Goal: Transaction & Acquisition: Purchase product/service

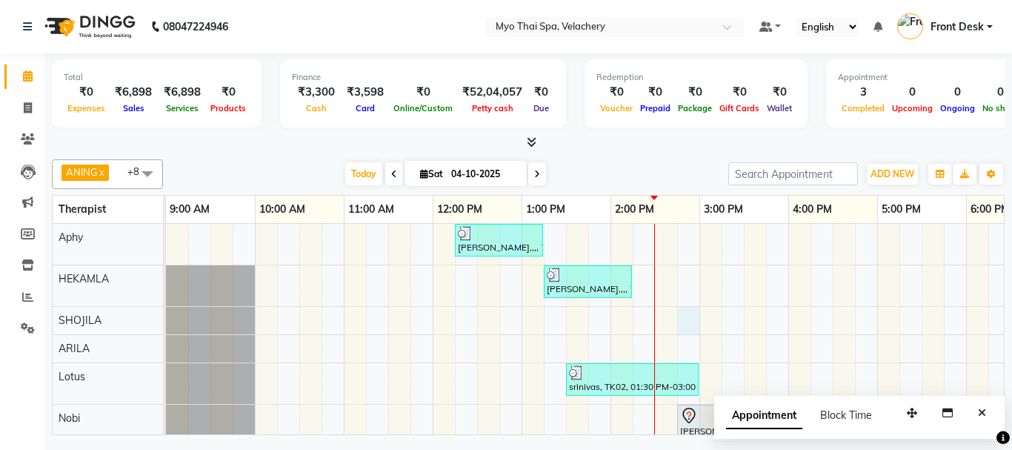
click at [679, 313] on div "[PERSON_NAME],,,, TK01, 12:15 PM-01:15 PM, [GEOGRAPHIC_DATA] NB [GEOGRAPHIC_DAT…" at bounding box center [833, 378] width 1334 height 309
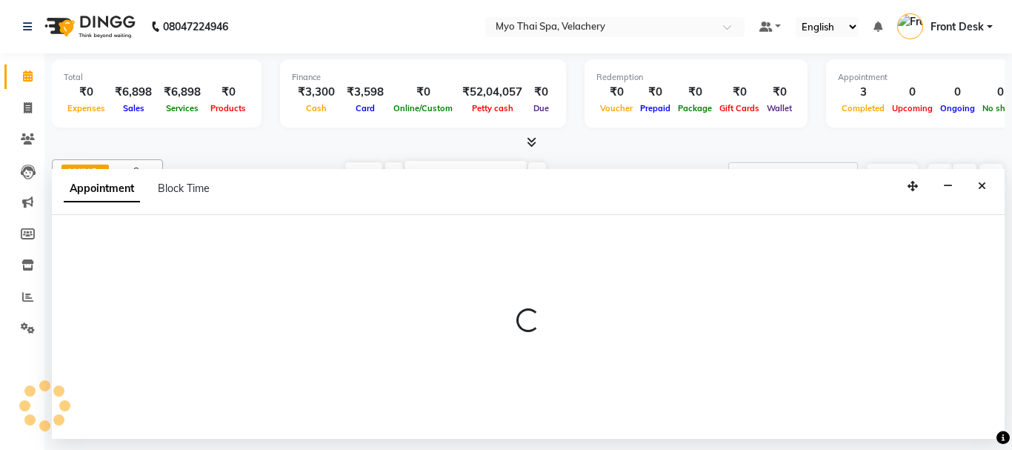
select select "37460"
select select "885"
select select "tentative"
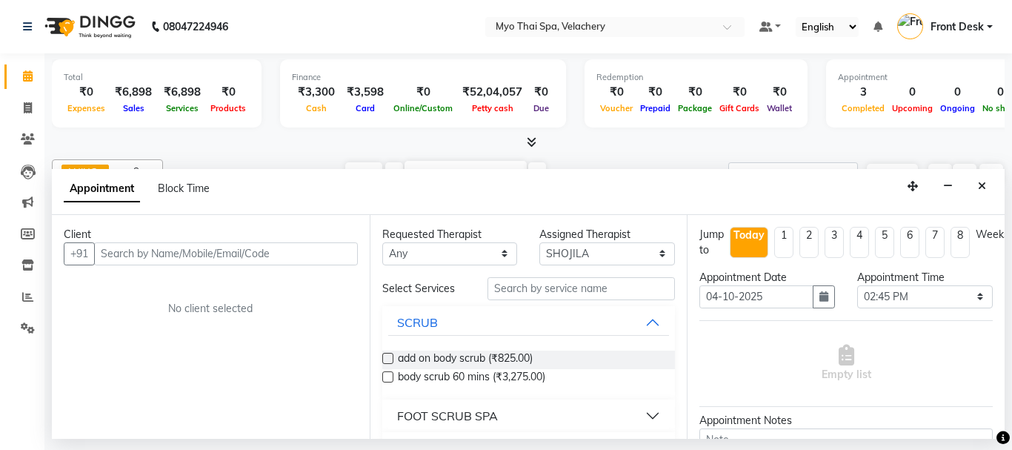
click at [198, 254] on input "text" at bounding box center [226, 253] width 264 height 23
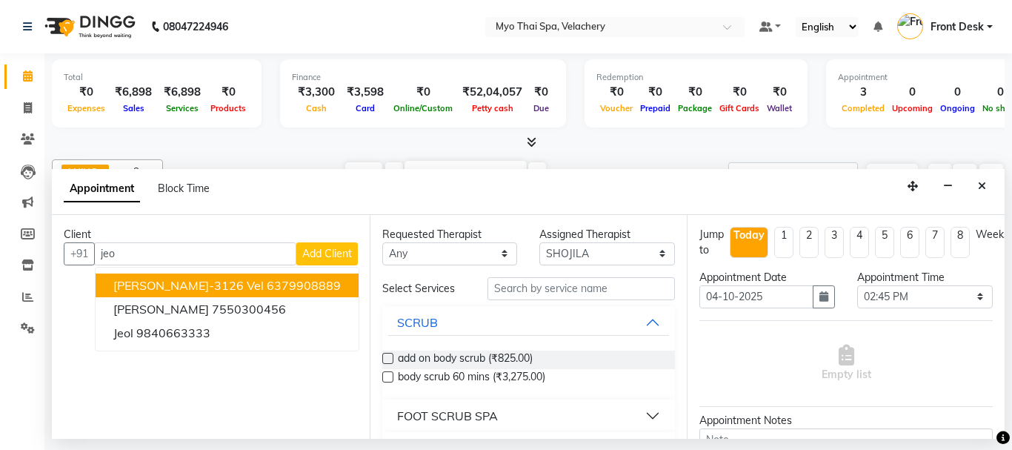
click at [169, 296] on button "[PERSON_NAME]-3126 vel 6379908889" at bounding box center [227, 285] width 263 height 24
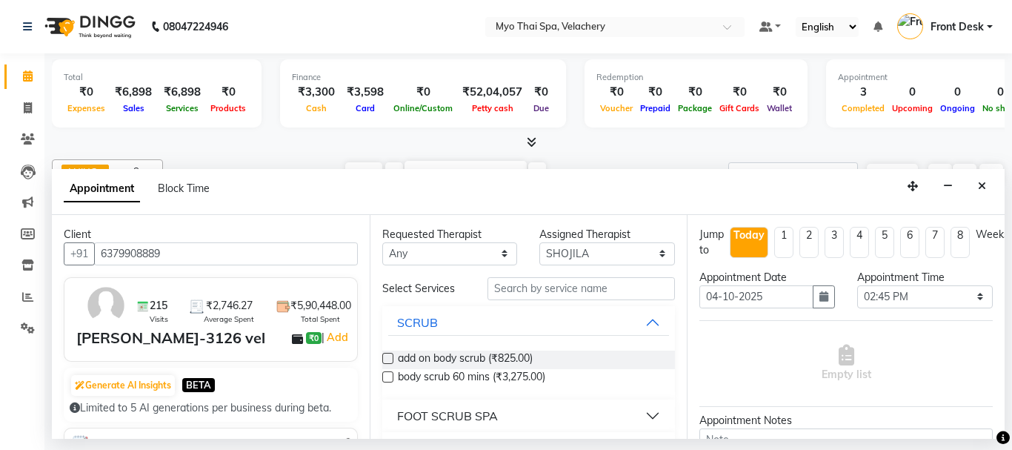
type input "6379908889"
click at [536, 294] on input "text" at bounding box center [582, 288] width 188 height 23
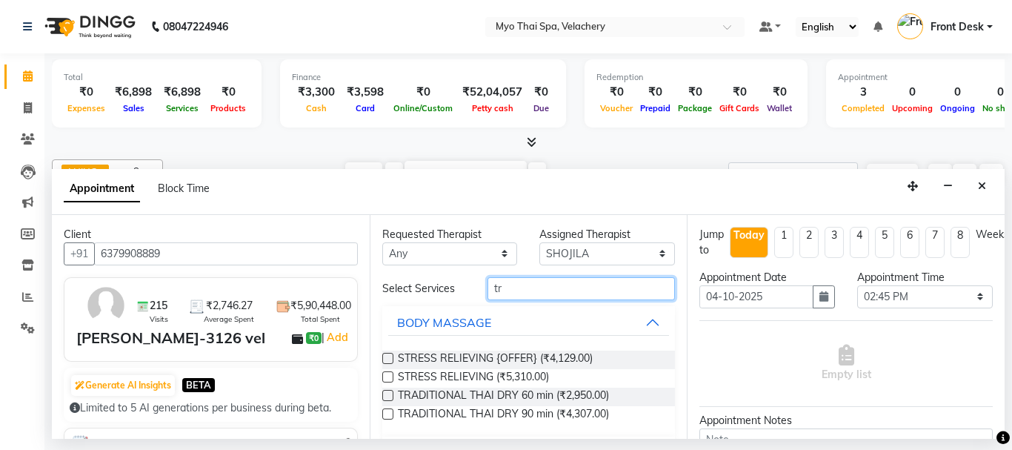
type input "tr"
click at [385, 396] on label at bounding box center [387, 395] width 11 height 11
click at [385, 396] on input "checkbox" at bounding box center [387, 397] width 10 height 10
click at [385, 396] on label at bounding box center [387, 395] width 11 height 11
click at [385, 396] on input "checkbox" at bounding box center [387, 397] width 10 height 10
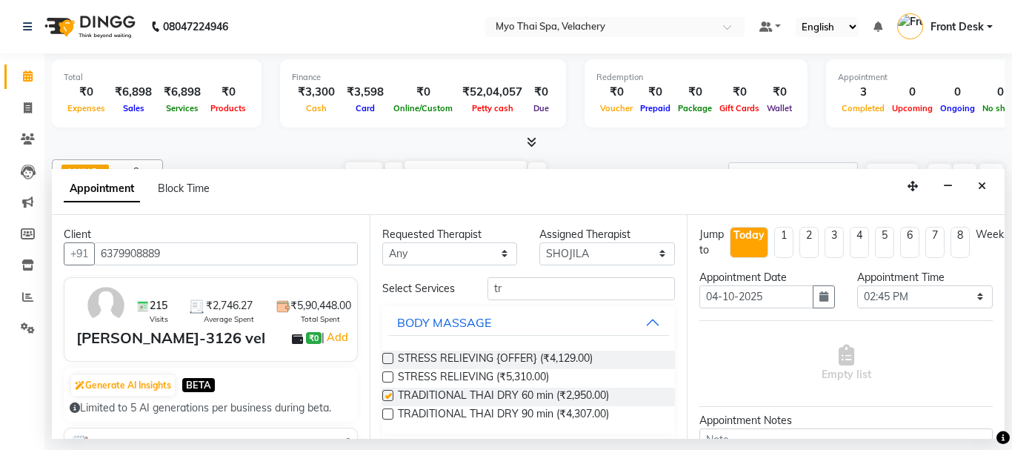
checkbox input "false"
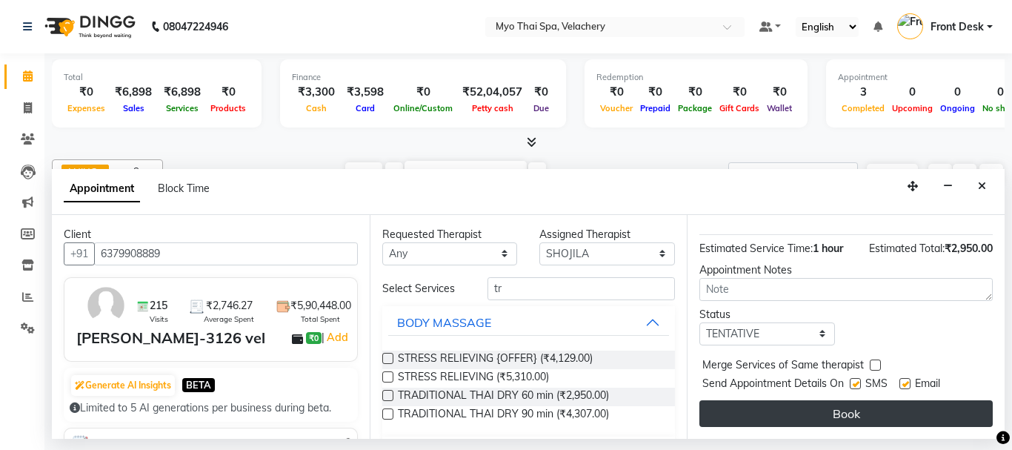
scroll to position [177, 0]
click at [779, 402] on button "Book" at bounding box center [846, 413] width 293 height 27
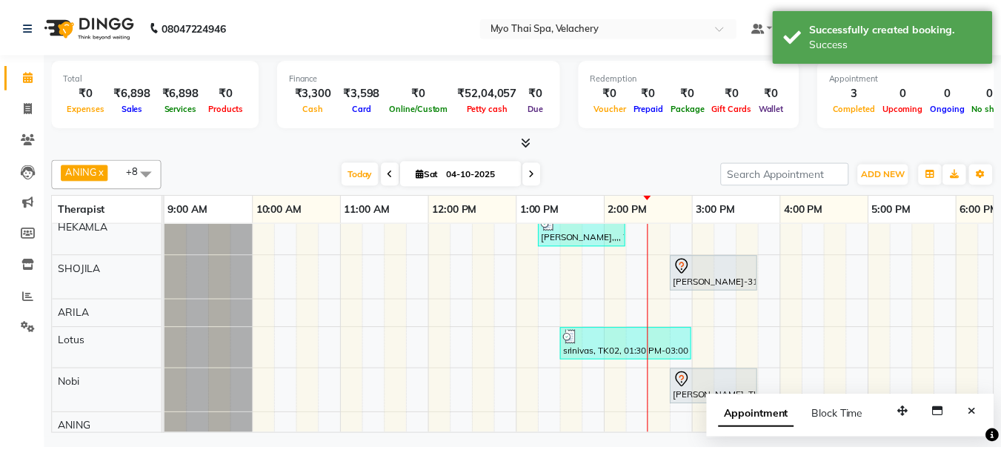
scroll to position [74, 0]
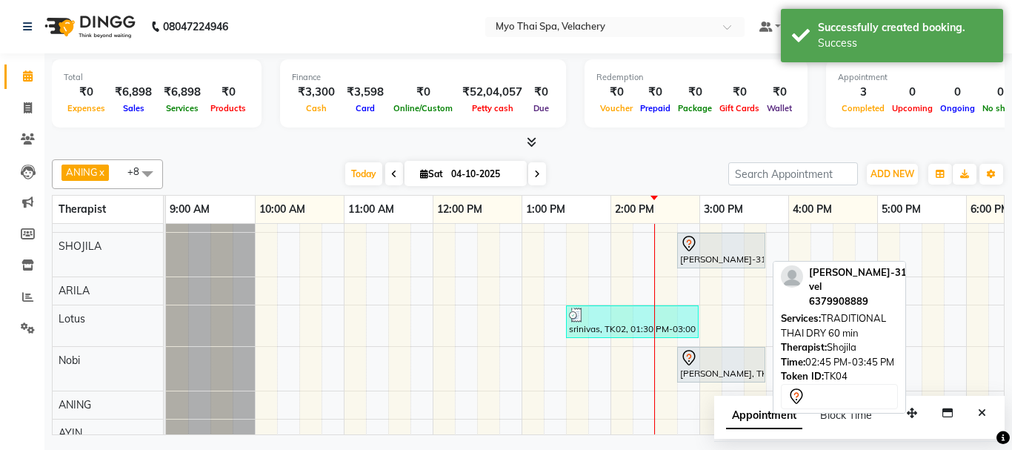
click at [703, 255] on div "[PERSON_NAME]-3126 vel, TK04, 02:45 PM-03:45 PM, TRADITIONAL THAI DRY 60 min" at bounding box center [721, 250] width 85 height 31
select select "7"
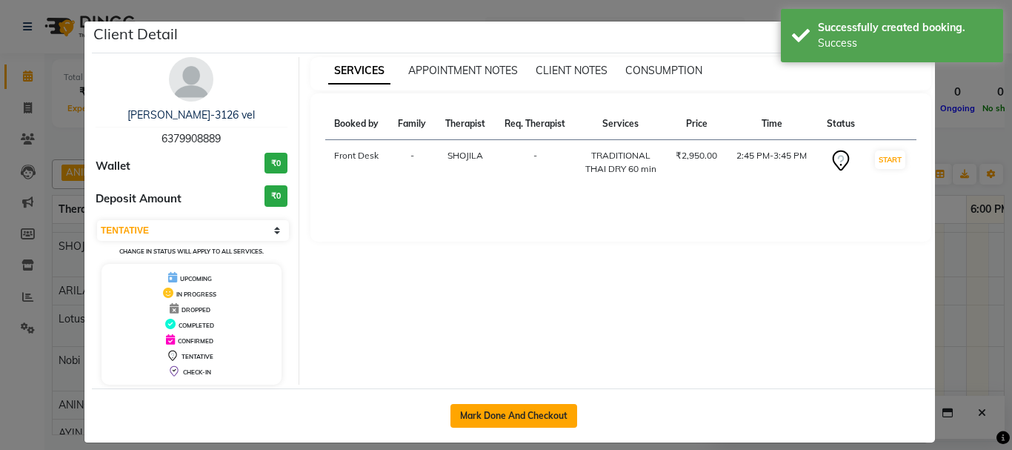
click at [479, 421] on button "Mark Done And Checkout" at bounding box center [514, 416] width 127 height 24
select select "service"
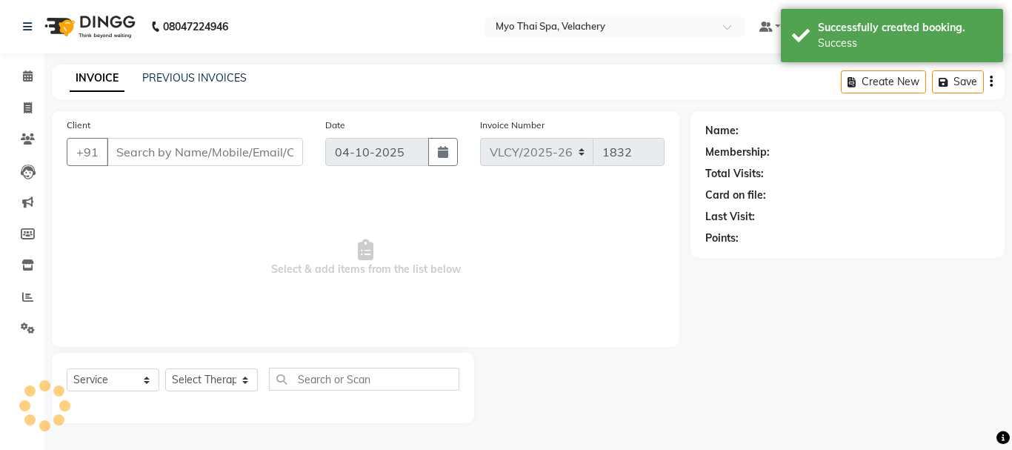
type input "6379908889"
select select "37460"
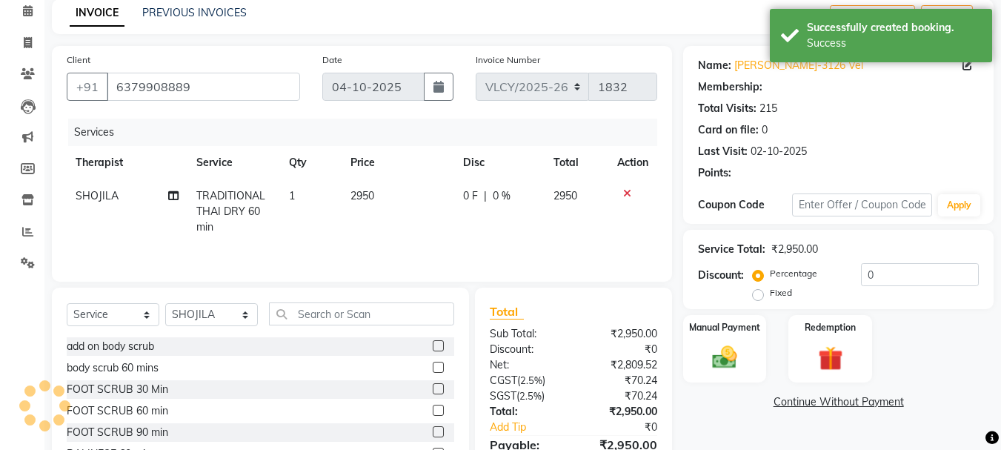
scroll to position [144, 0]
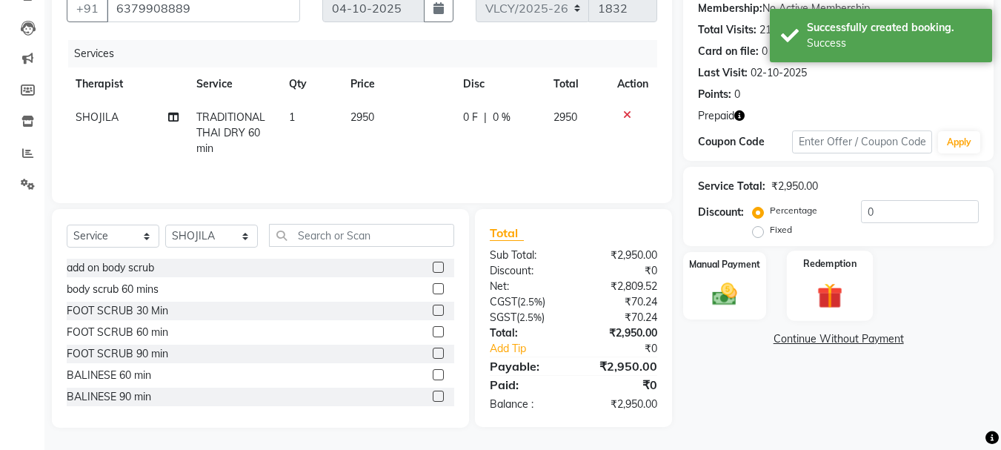
click at [804, 278] on div "Redemption" at bounding box center [830, 285] width 87 height 70
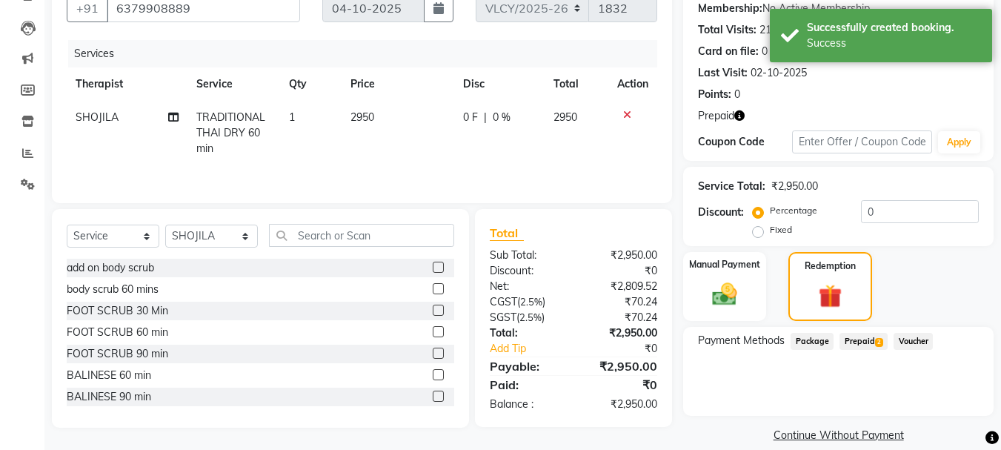
click at [852, 336] on span "Prepaid 2" at bounding box center [864, 341] width 48 height 17
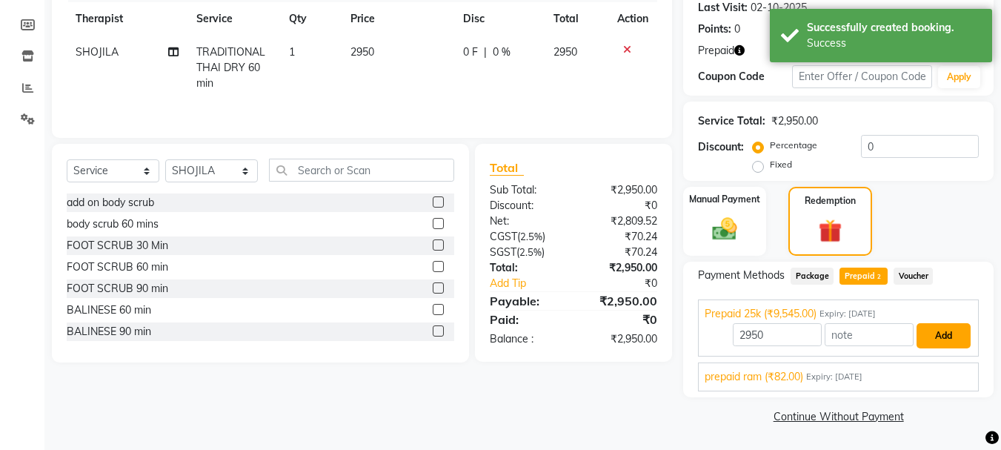
click at [937, 339] on button "Add" at bounding box center [944, 335] width 54 height 25
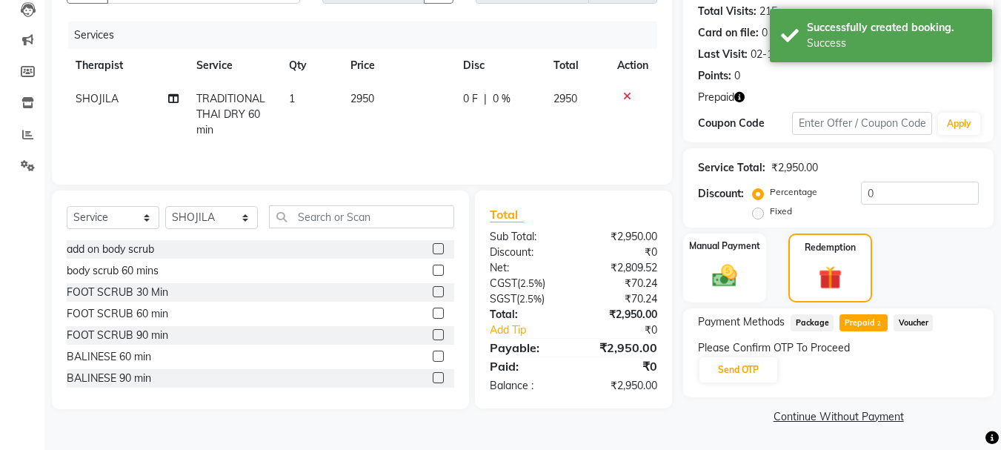
scroll to position [162, 0]
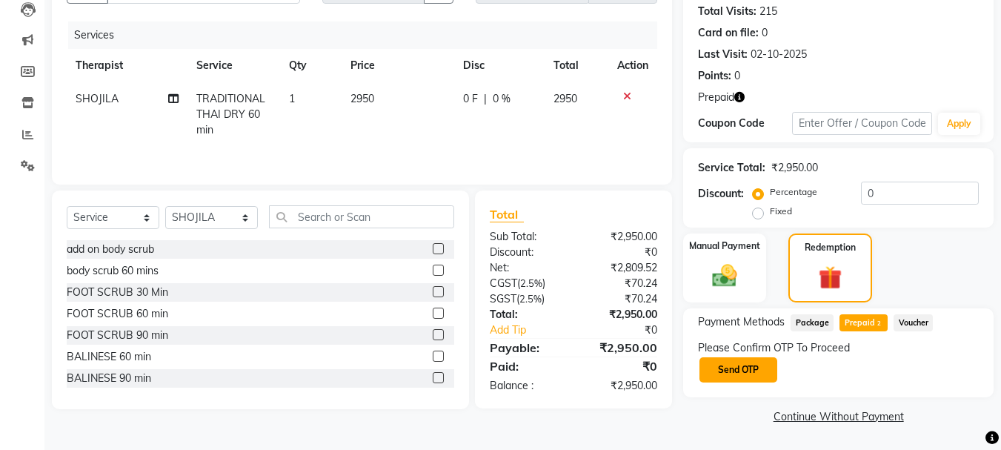
click at [722, 367] on button "Send OTP" at bounding box center [739, 369] width 78 height 25
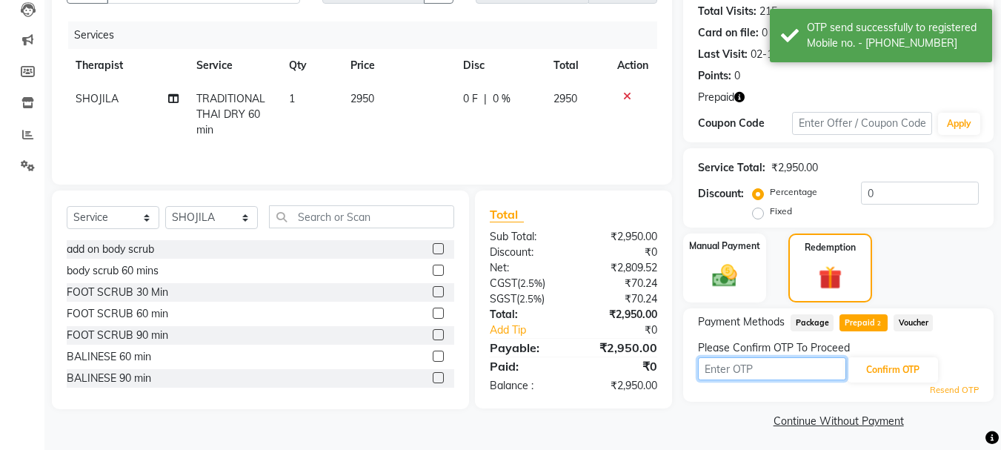
click at [740, 365] on input "text" at bounding box center [772, 368] width 148 height 23
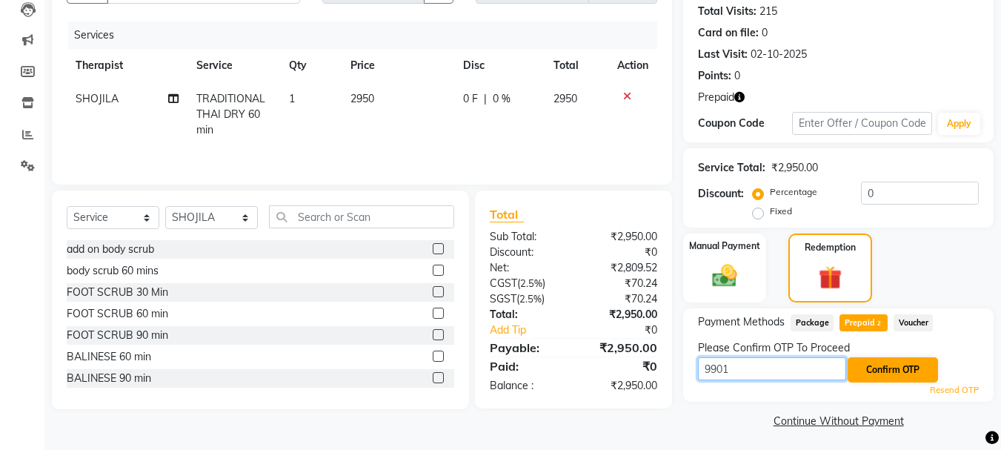
type input "9901"
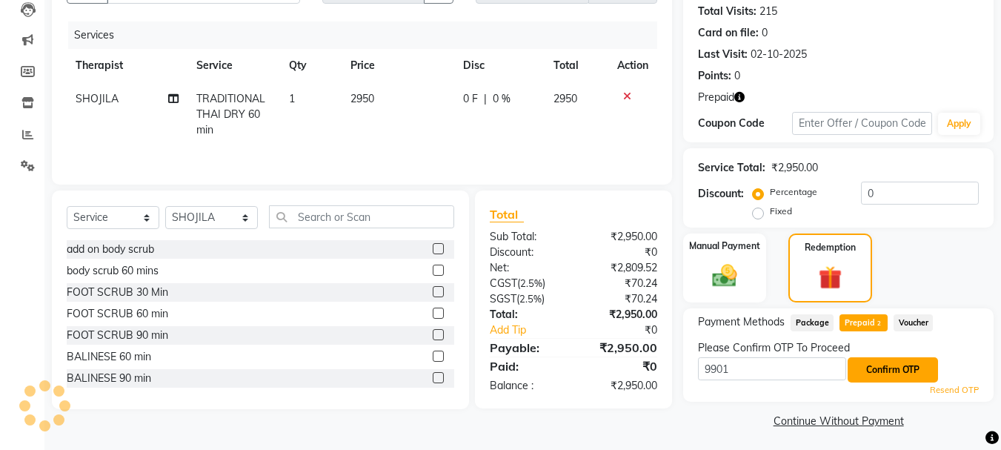
click at [898, 362] on button "Confirm OTP" at bounding box center [893, 369] width 90 height 25
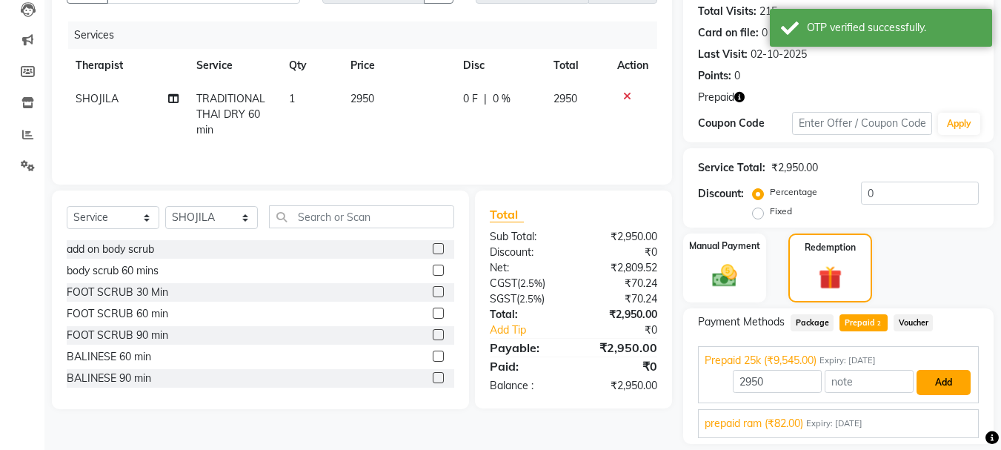
click at [948, 388] on button "Add" at bounding box center [944, 382] width 54 height 25
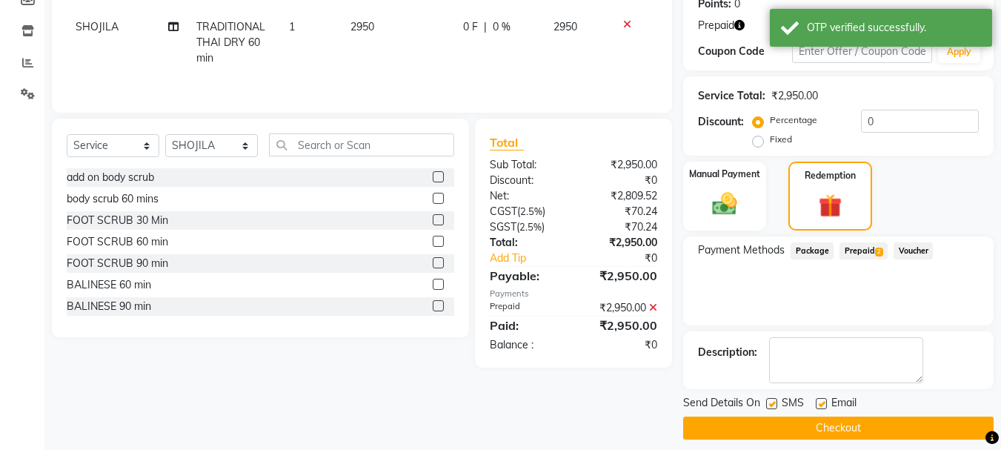
scroll to position [246, 0]
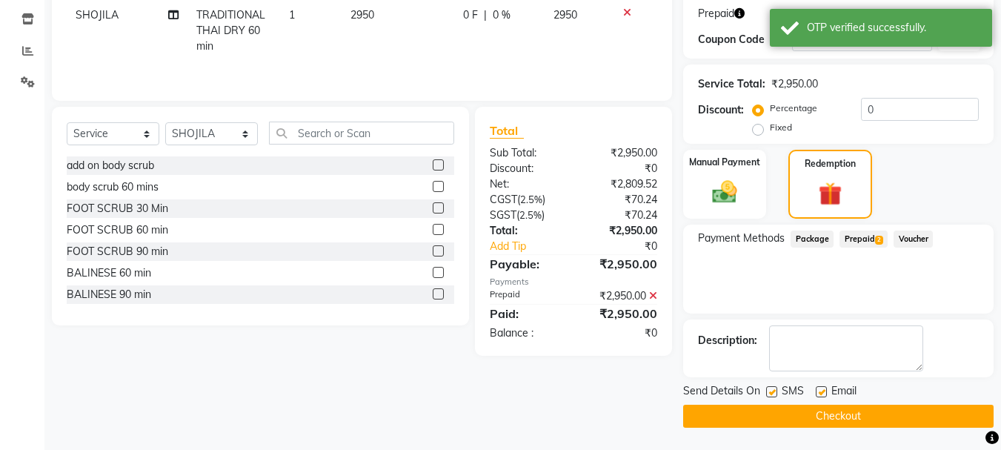
click at [848, 421] on button "Checkout" at bounding box center [838, 416] width 311 height 23
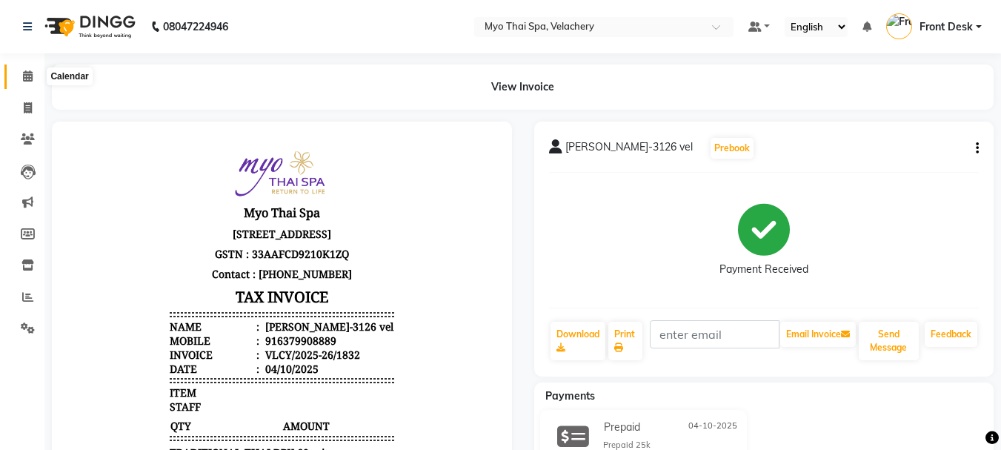
click at [36, 76] on span at bounding box center [28, 76] width 26 height 17
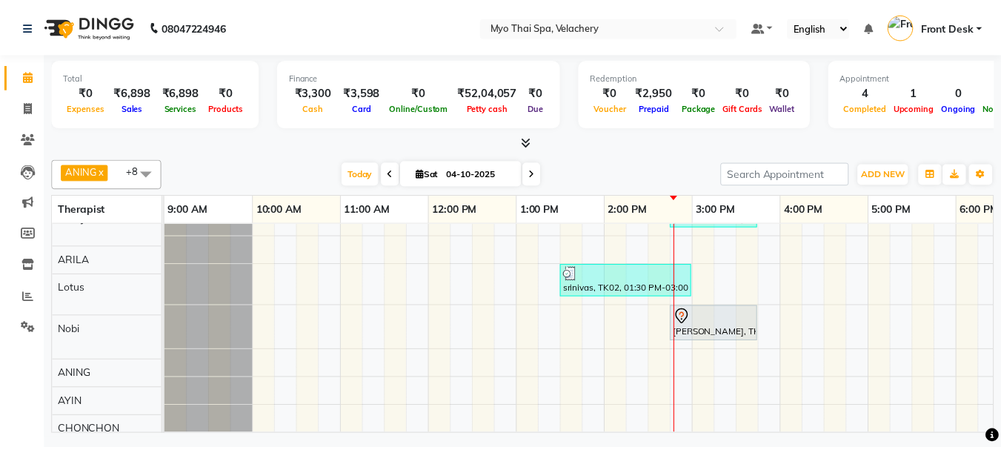
scroll to position [123, 0]
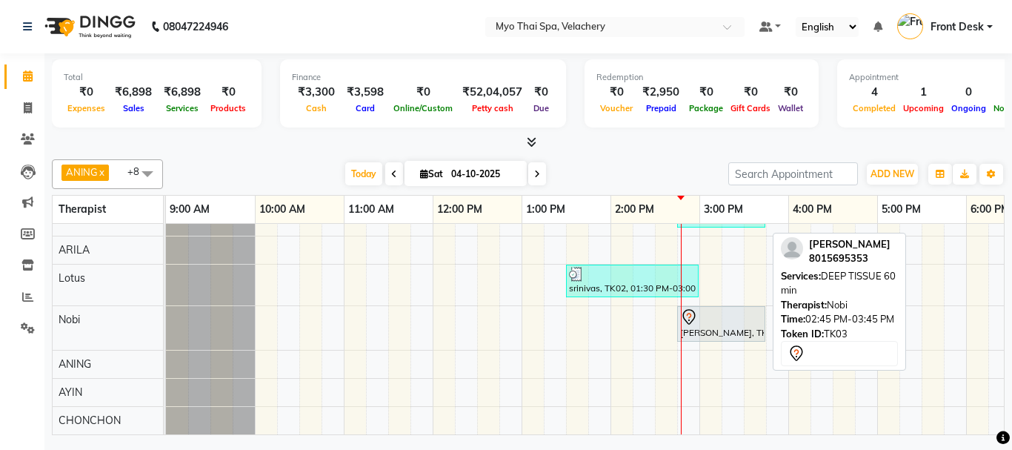
click at [704, 322] on div "[PERSON_NAME], TK03, 02:45 PM-03:45 PM, DEEP TISSUE 60 min" at bounding box center [721, 323] width 85 height 31
select select "7"
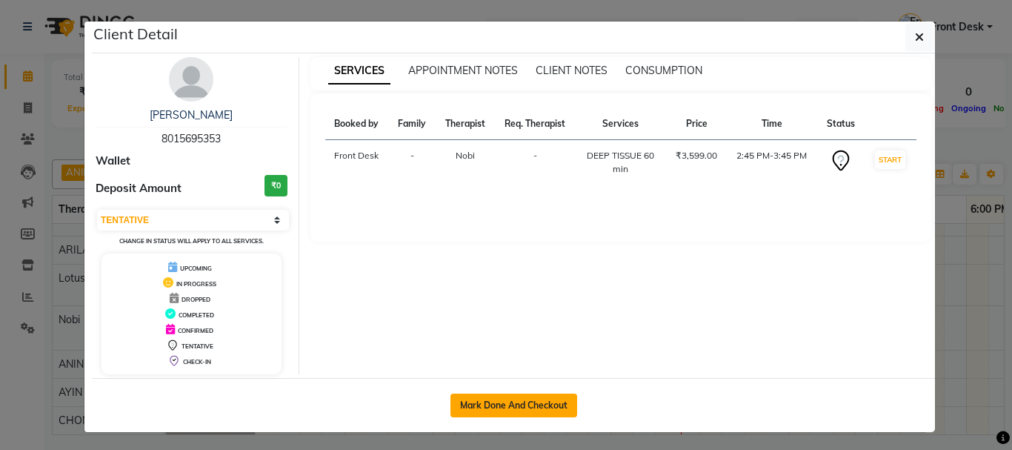
click at [503, 405] on button "Mark Done And Checkout" at bounding box center [514, 406] width 127 height 24
select select "service"
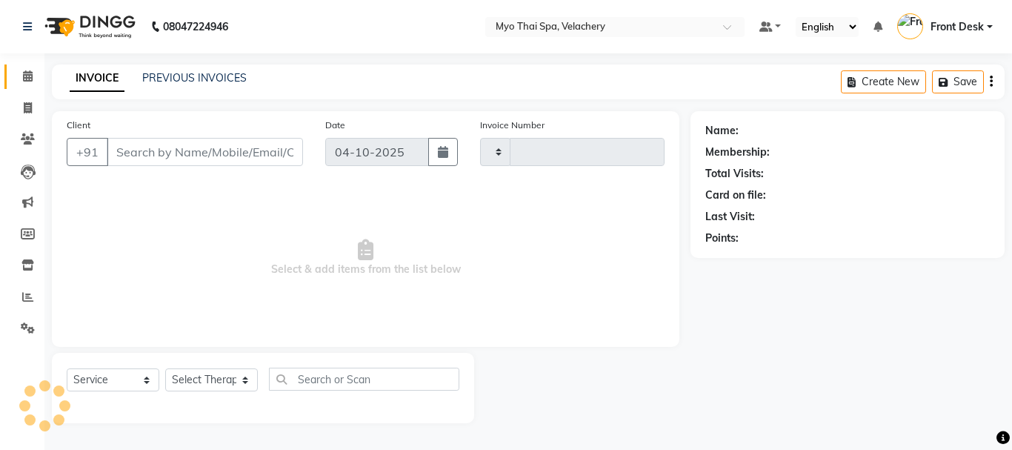
type input "1833"
select select "5554"
type input "8015695353"
select select "76520"
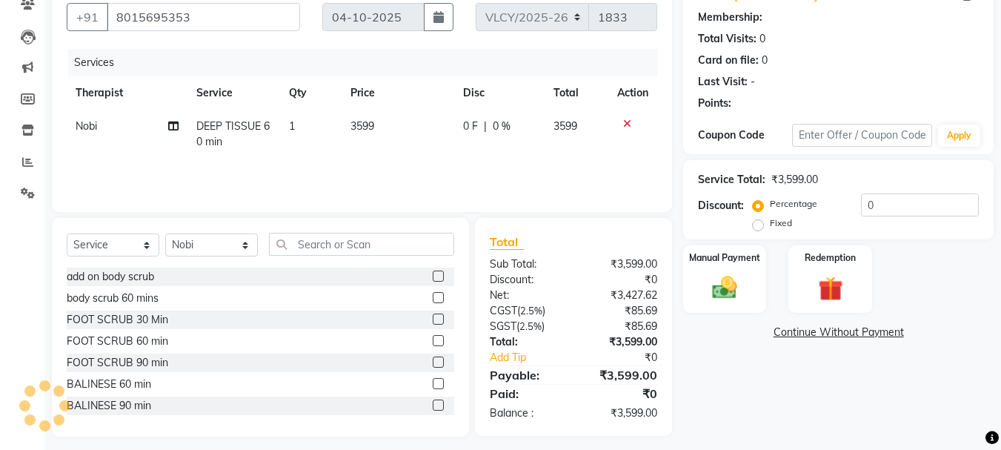
scroll to position [144, 0]
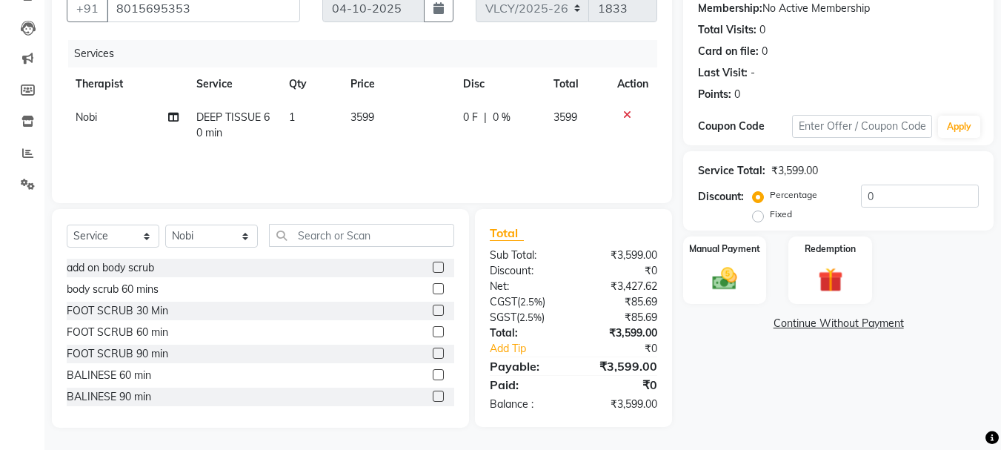
click at [497, 115] on span "0 %" at bounding box center [502, 118] width 18 height 16
select select "76520"
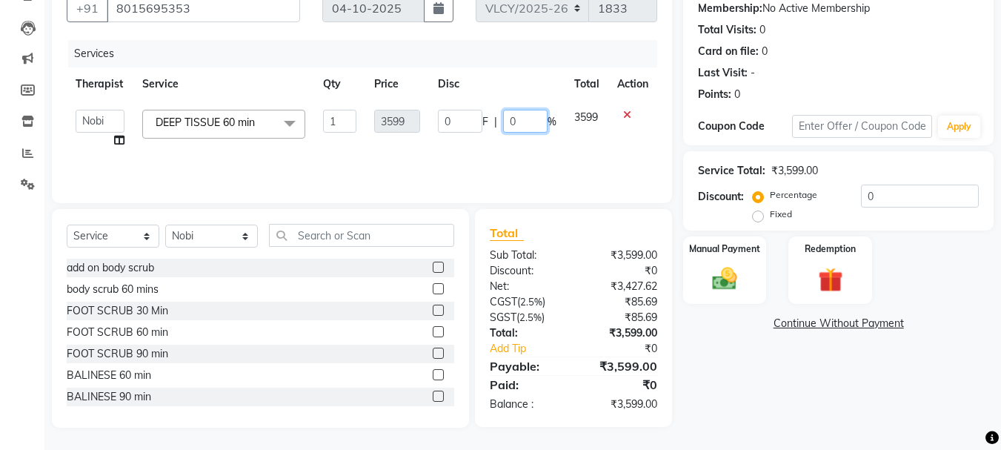
click at [537, 122] on input "0" at bounding box center [525, 121] width 44 height 23
type input "15"
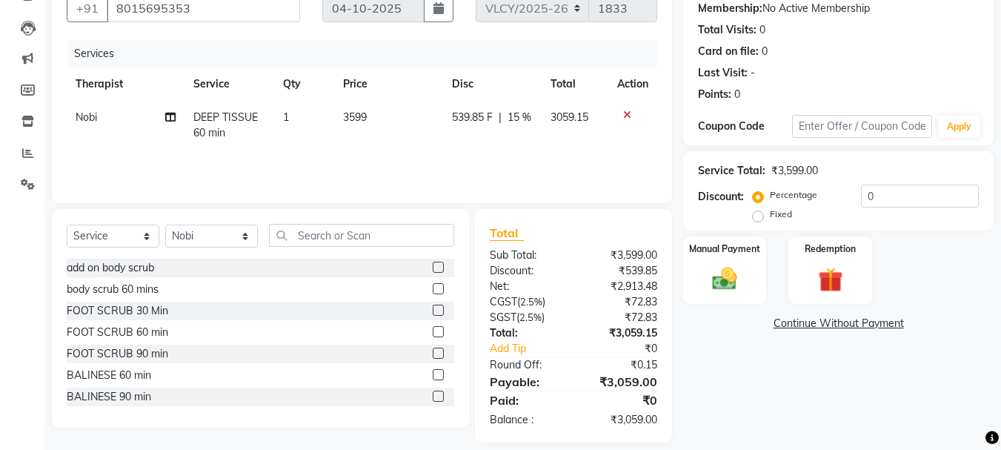
click at [591, 136] on td "3059.15" at bounding box center [575, 125] width 67 height 49
select select "76520"
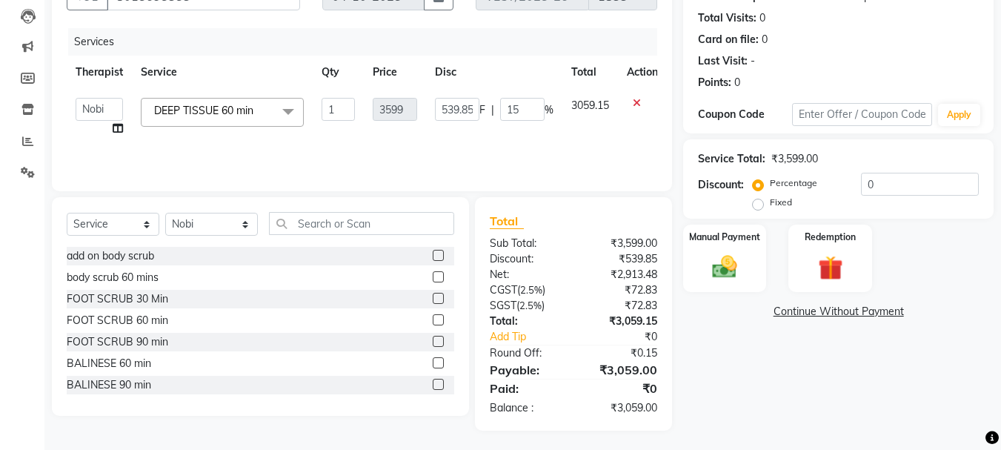
scroll to position [159, 0]
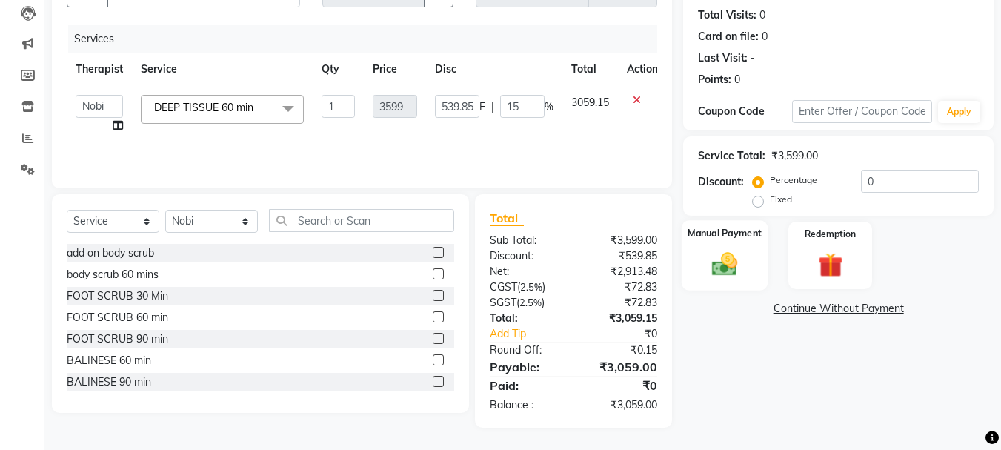
click at [717, 280] on div "Manual Payment" at bounding box center [725, 255] width 87 height 70
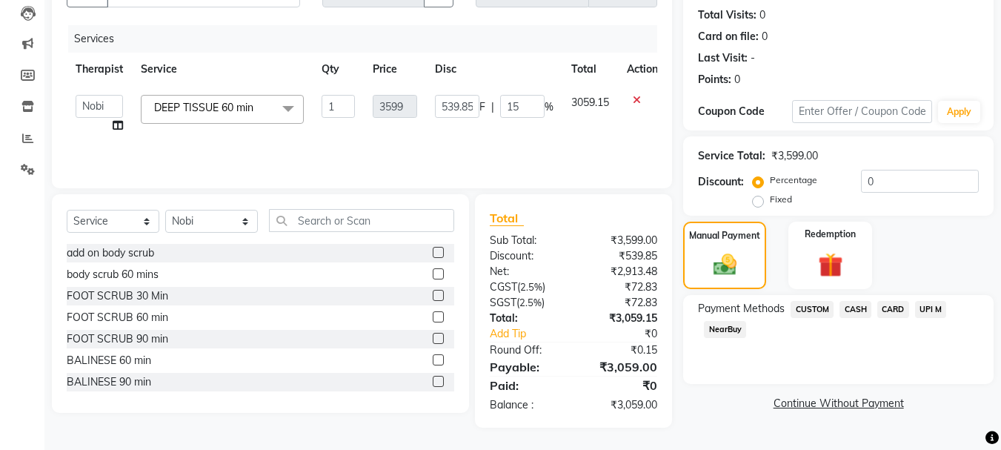
click at [892, 315] on span "CARD" at bounding box center [893, 309] width 32 height 17
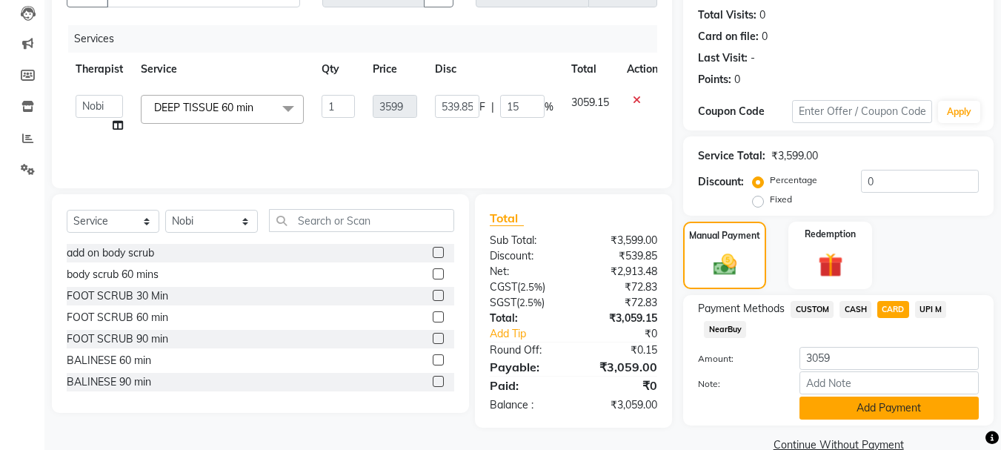
click at [870, 411] on button "Add Payment" at bounding box center [889, 407] width 179 height 23
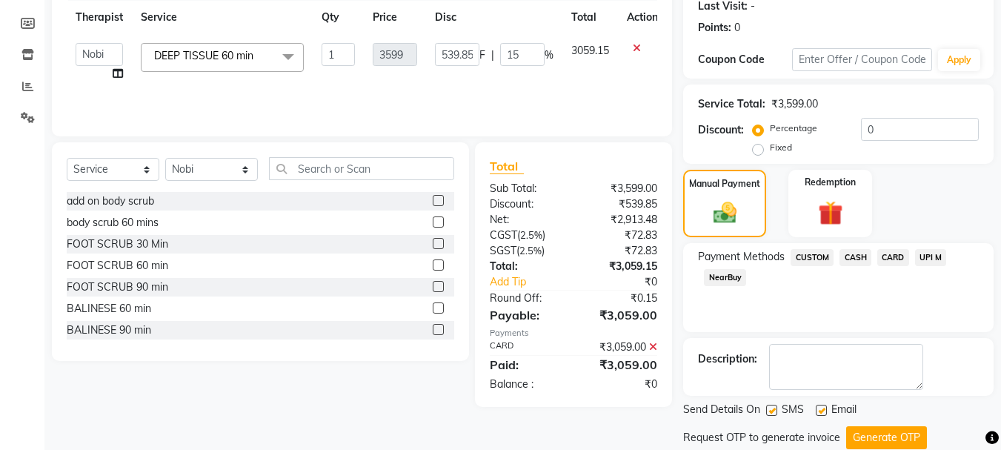
scroll to position [258, 0]
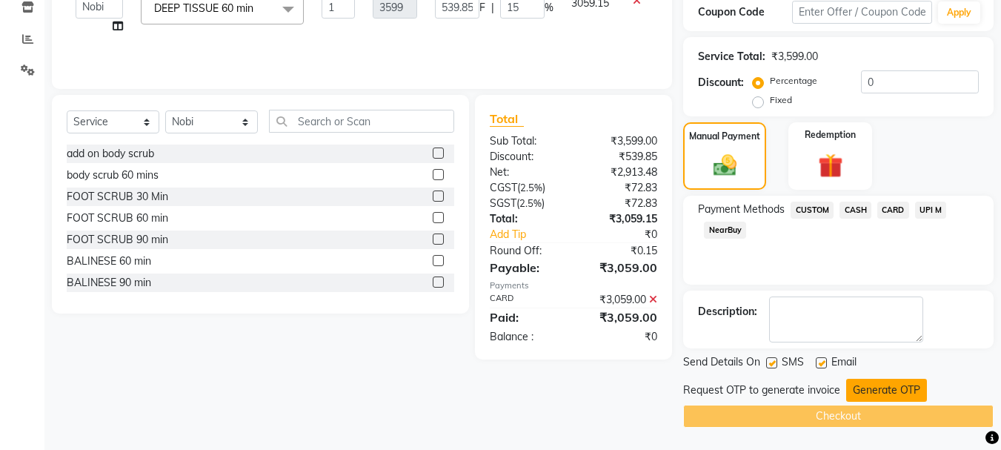
click at [864, 391] on button "Generate OTP" at bounding box center [886, 390] width 81 height 23
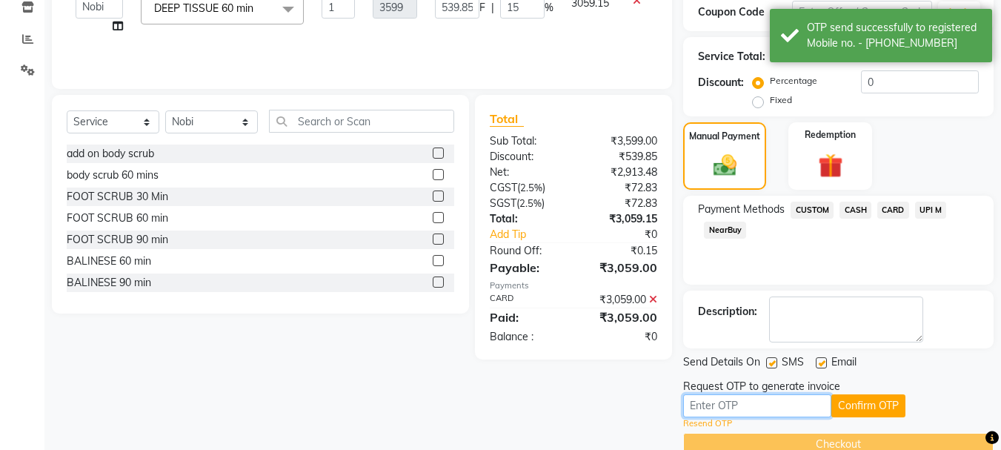
click at [751, 410] on input "text" at bounding box center [757, 405] width 148 height 23
click at [727, 408] on input "text" at bounding box center [757, 405] width 148 height 23
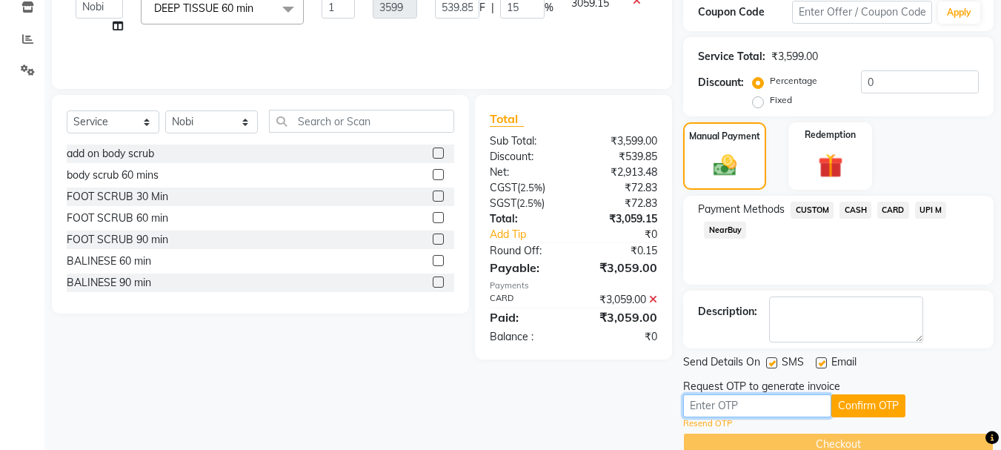
click at [719, 406] on input "text" at bounding box center [757, 405] width 148 height 23
click at [718, 404] on input "text" at bounding box center [757, 405] width 148 height 23
click at [700, 404] on input "text" at bounding box center [757, 405] width 148 height 23
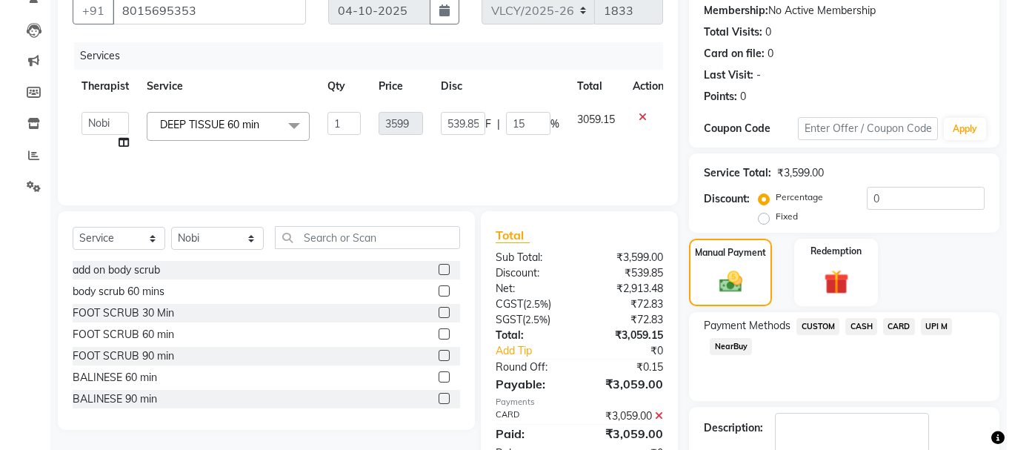
scroll to position [0, 0]
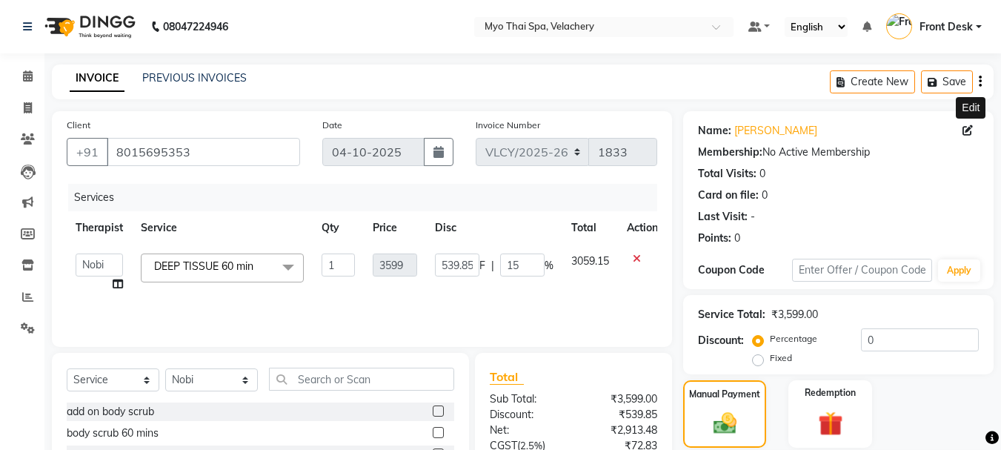
click at [963, 133] on icon at bounding box center [968, 130] width 10 height 10
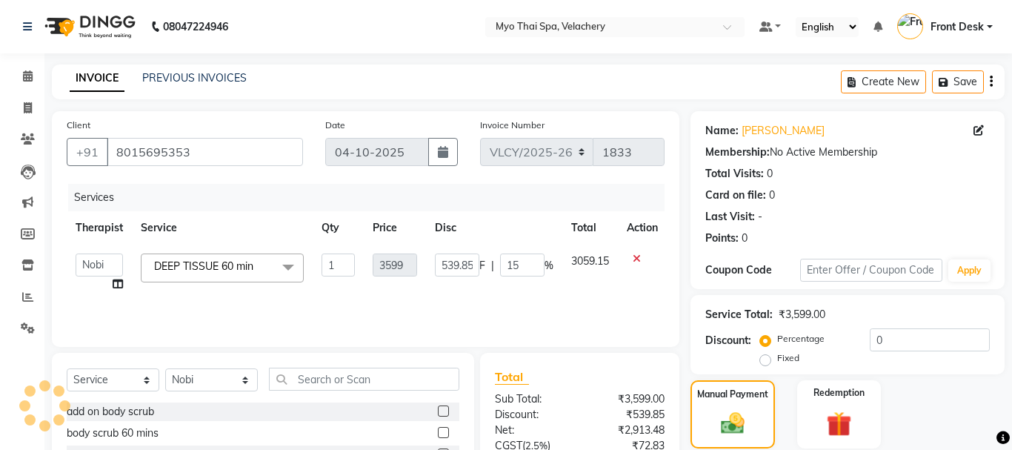
select select "[DEMOGRAPHIC_DATA]"
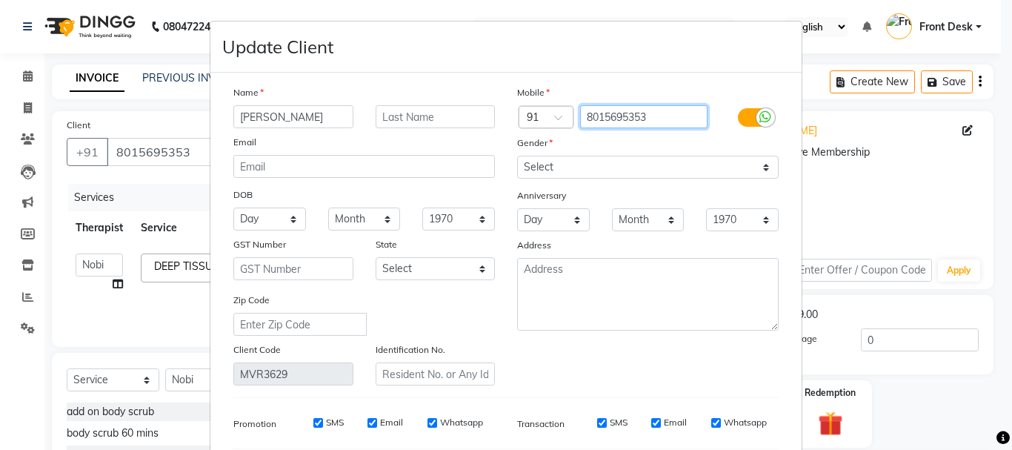
click at [655, 116] on input "8015695353" at bounding box center [644, 116] width 128 height 23
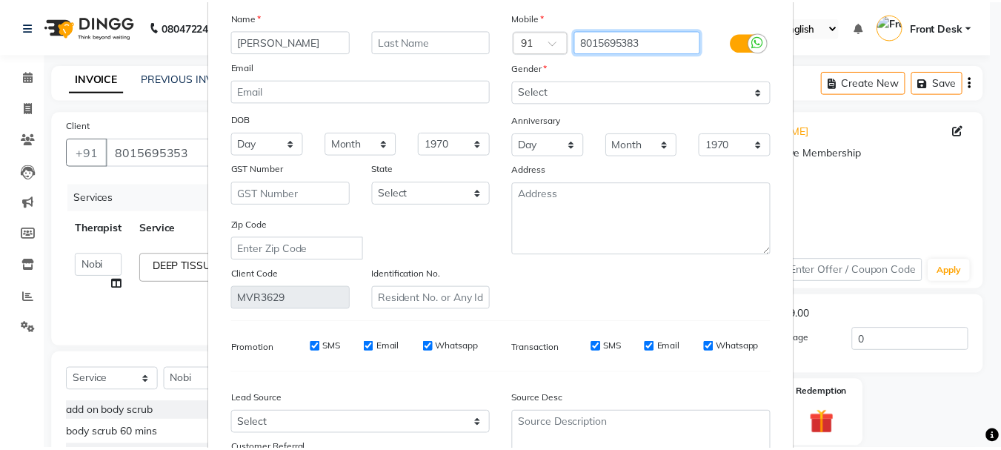
scroll to position [207, 0]
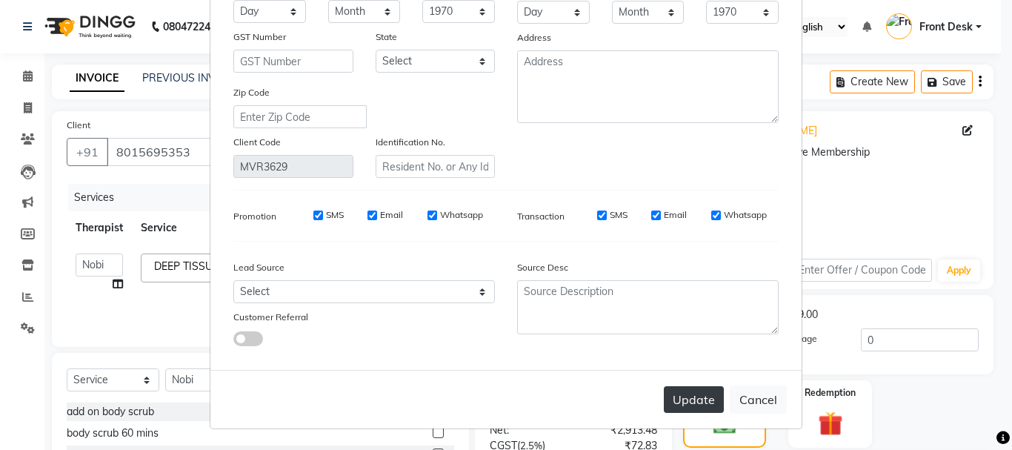
type input "8015695383"
click at [700, 412] on button "Update" at bounding box center [694, 399] width 60 height 27
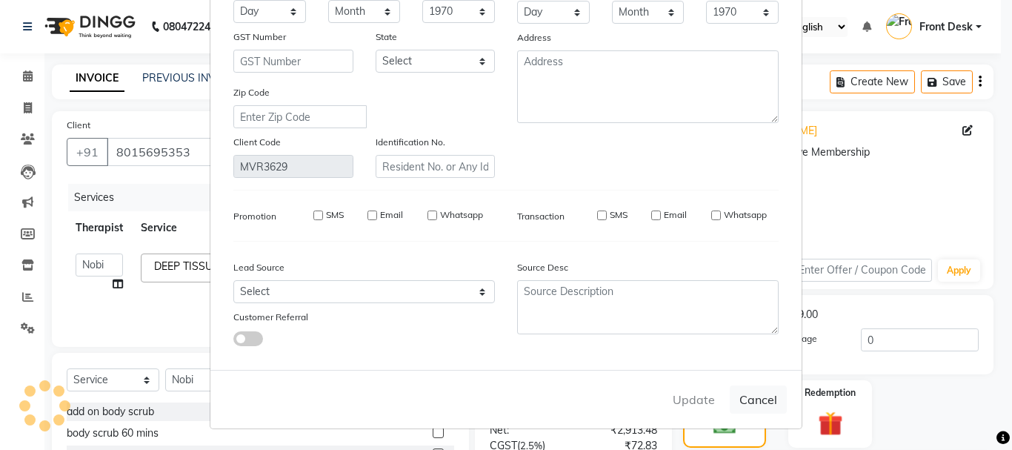
type input "8015695383"
select select
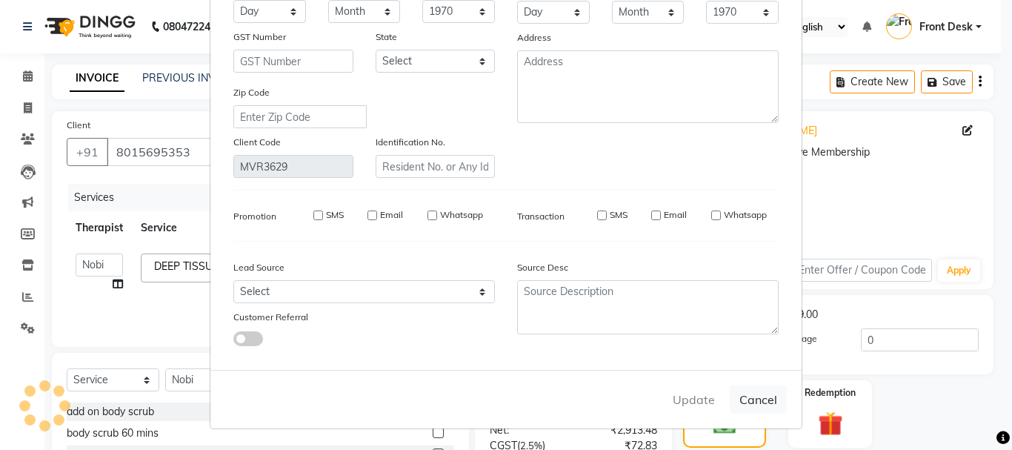
select select
checkbox input "false"
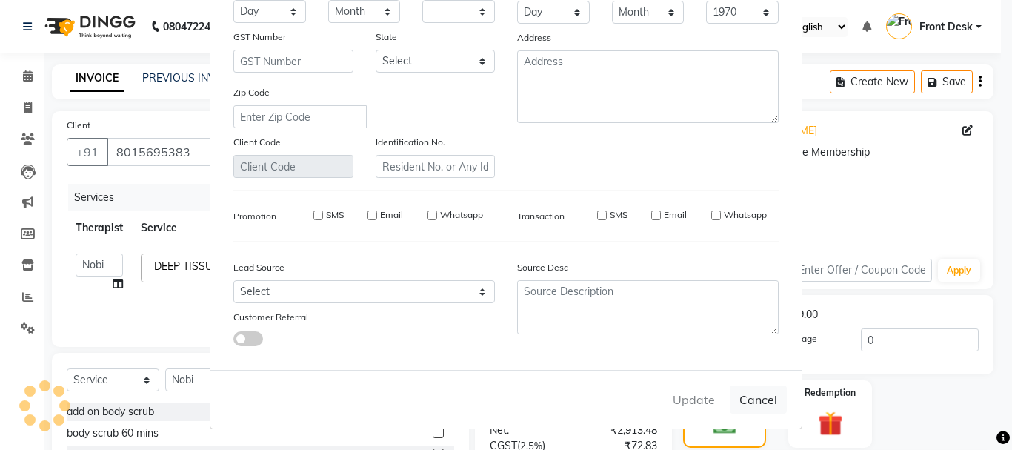
checkbox input "false"
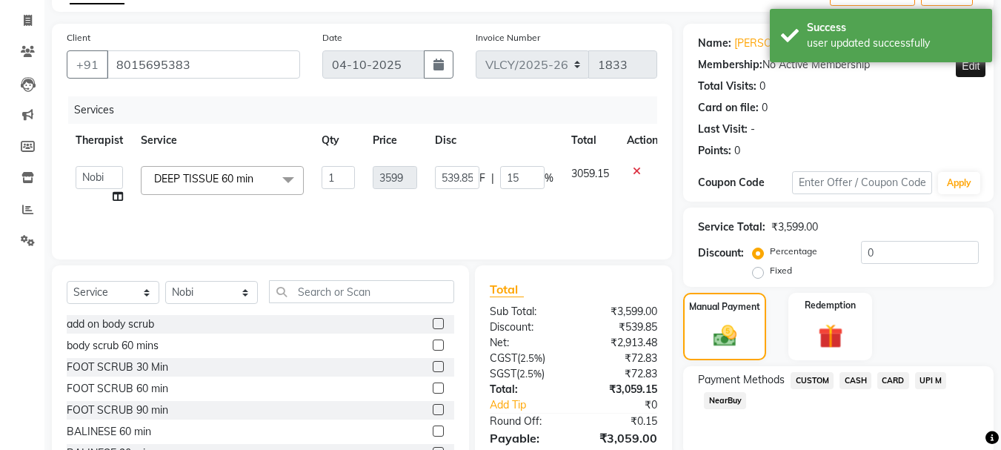
scroll to position [286, 0]
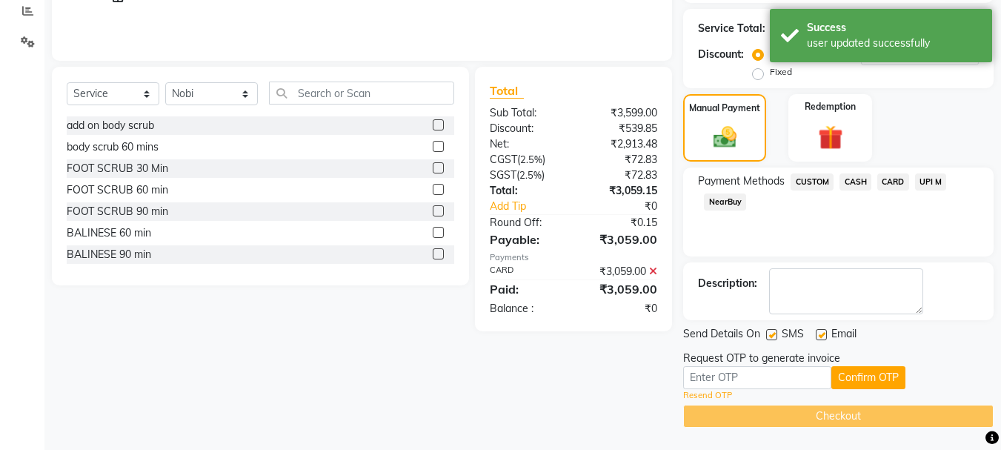
click at [711, 395] on link "Resend OTP" at bounding box center [707, 395] width 49 height 13
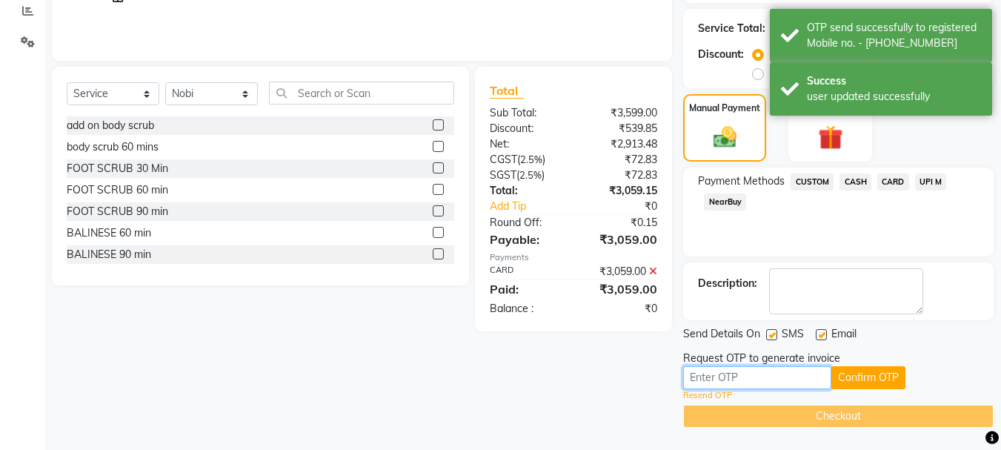
click at [714, 379] on input "text" at bounding box center [757, 377] width 148 height 23
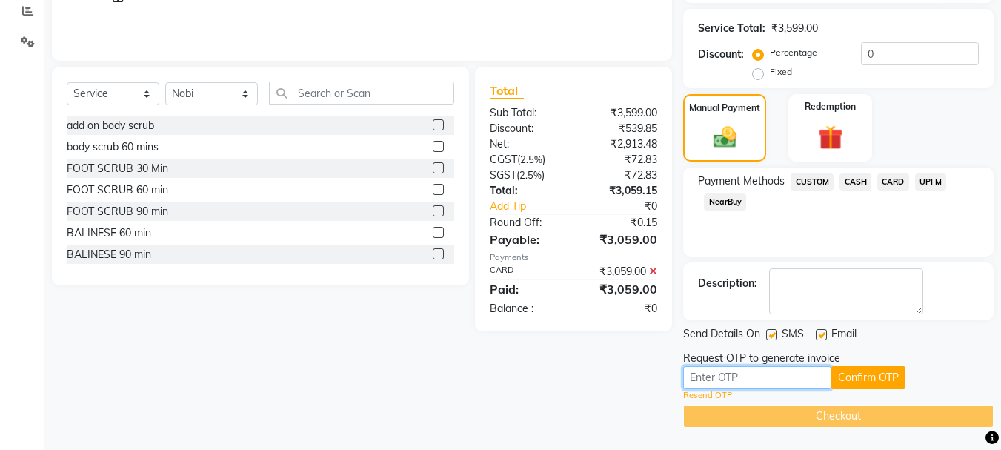
click at [711, 377] on input "text" at bounding box center [757, 377] width 148 height 23
type input "4535"
click at [774, 333] on label at bounding box center [771, 334] width 11 height 11
click at [774, 333] on input "checkbox" at bounding box center [771, 336] width 10 height 10
checkbox input "false"
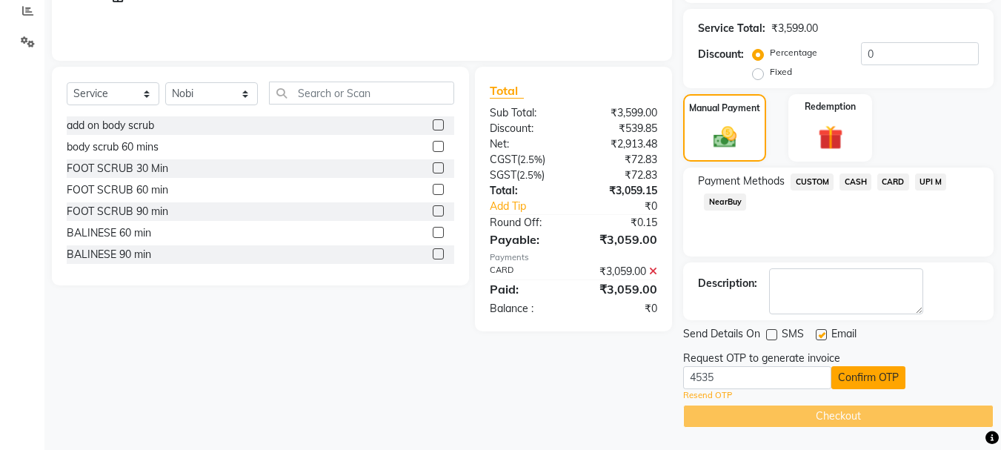
click at [860, 372] on button "Confirm OTP" at bounding box center [868, 377] width 74 height 23
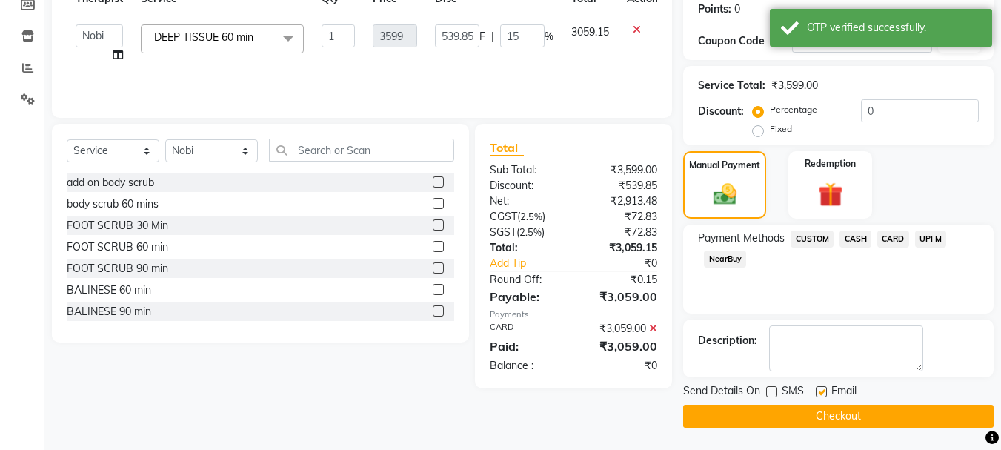
click at [851, 380] on div "Name: [PERSON_NAME] Membership: No Active Membership Total Visits: 0 Card on fi…" at bounding box center [844, 154] width 322 height 545
click at [832, 412] on button "Checkout" at bounding box center [838, 416] width 311 height 23
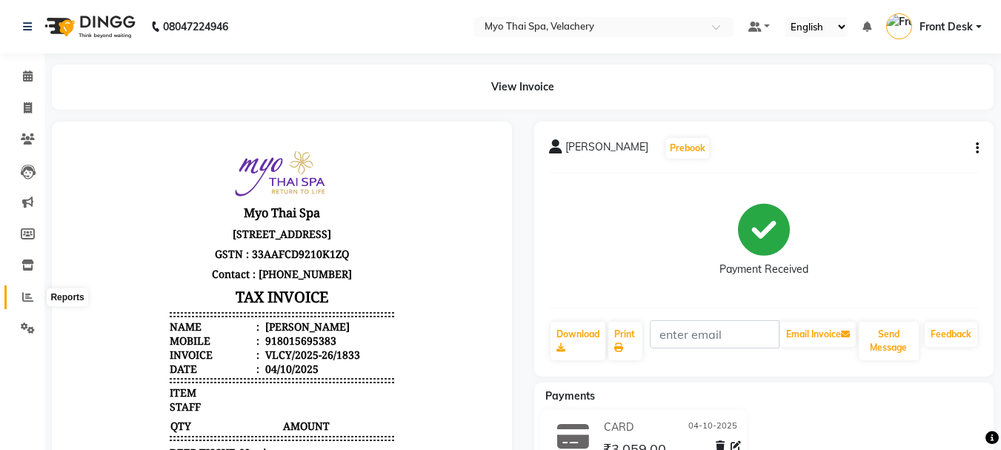
click at [33, 292] on span at bounding box center [28, 297] width 26 height 17
